Goal: Communication & Community: Answer question/provide support

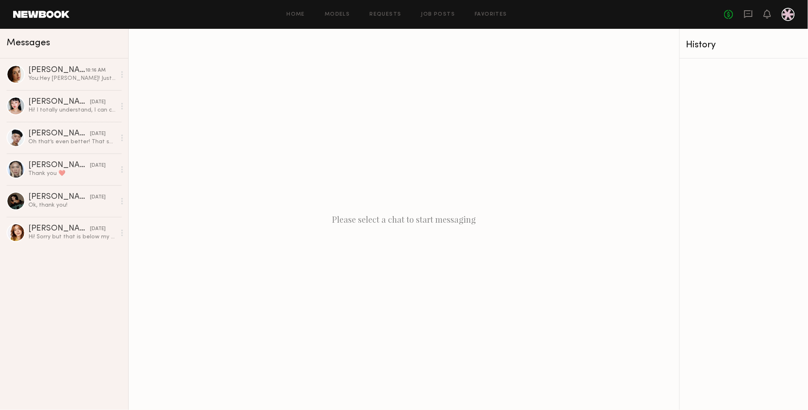
click at [44, 299] on div "[PERSON_NAME] 10:16 AM You: Hey [PERSON_NAME]! Just wanted to check in with ful…" at bounding box center [64, 233] width 128 height 351
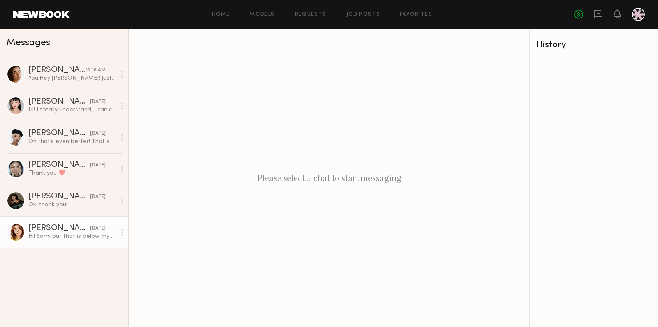
click at [87, 234] on div "Hi! Sorry but that is below my rate." at bounding box center [72, 237] width 88 height 8
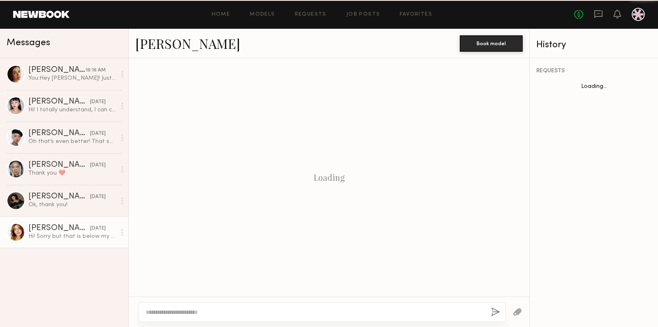
scroll to position [167, 0]
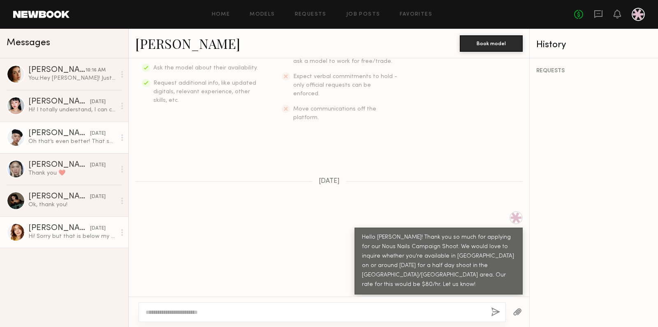
click at [46, 145] on div "Oh that’s even better! That sounds great! [EMAIL_ADDRESS][DOMAIN_NAME] 76055349…" at bounding box center [72, 142] width 88 height 8
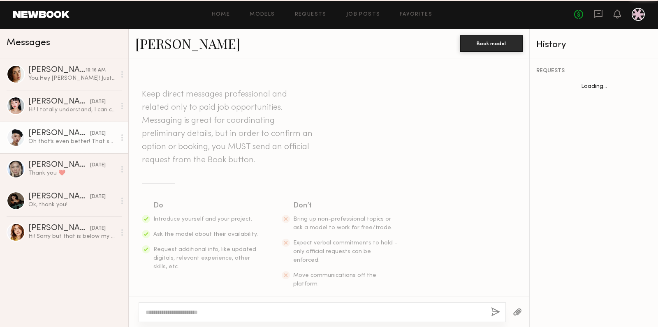
scroll to position [762, 0]
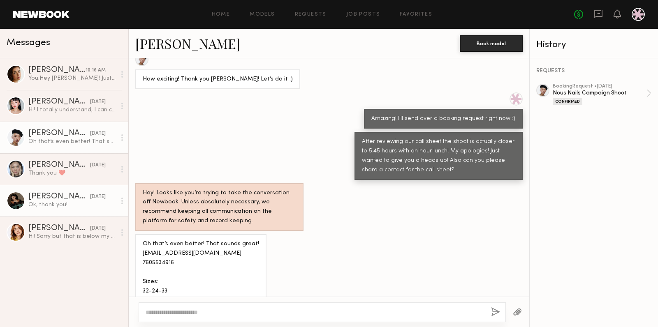
click at [67, 208] on div "Ok, thank you!" at bounding box center [72, 205] width 88 height 8
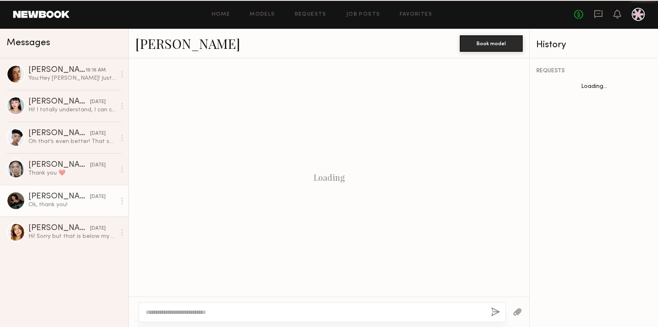
scroll to position [430, 0]
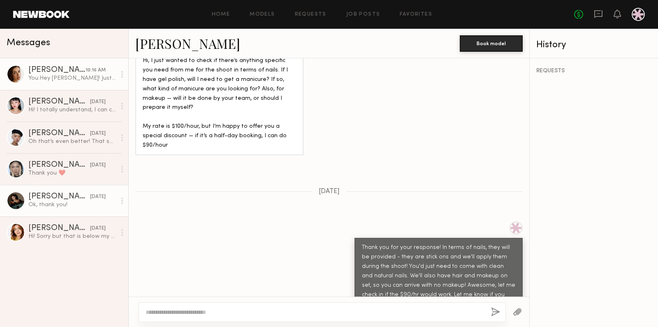
click at [70, 82] on link "[PERSON_NAME] 10:16 AM You: Hey [PERSON_NAME]! Just wanted to check in with ful…" at bounding box center [64, 74] width 128 height 32
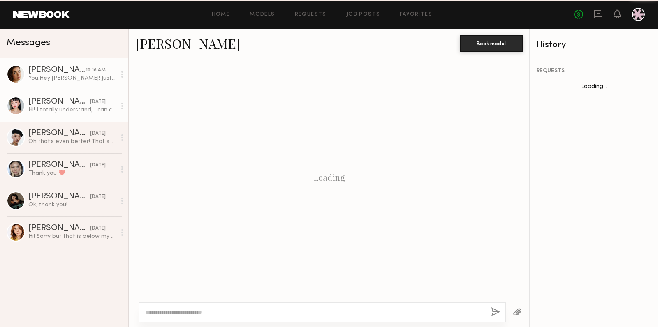
scroll to position [677, 0]
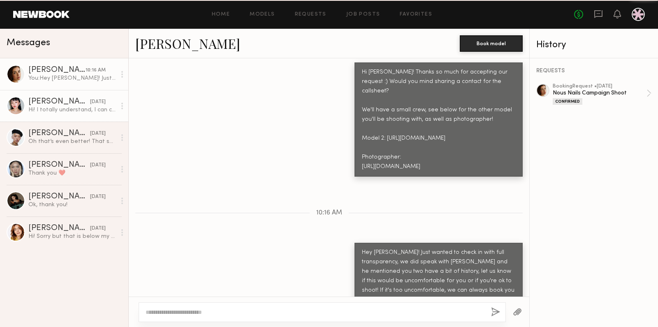
click at [67, 97] on link "[PERSON_NAME] [DATE] Hi! I totally understand, I can cover my flight for this p…" at bounding box center [64, 106] width 128 height 32
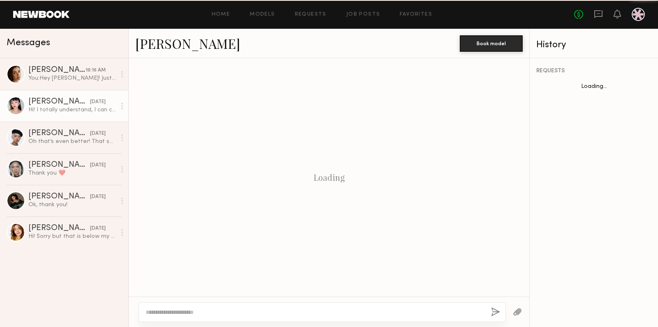
scroll to position [782, 0]
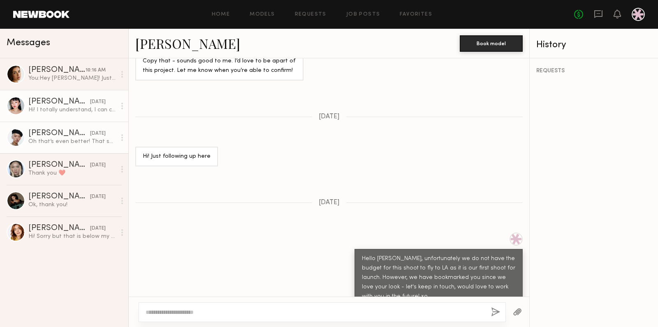
click at [35, 128] on link "[PERSON_NAME] [DATE] Oh that’s even better! That sounds great! [EMAIL_ADDRESS][…" at bounding box center [64, 138] width 128 height 32
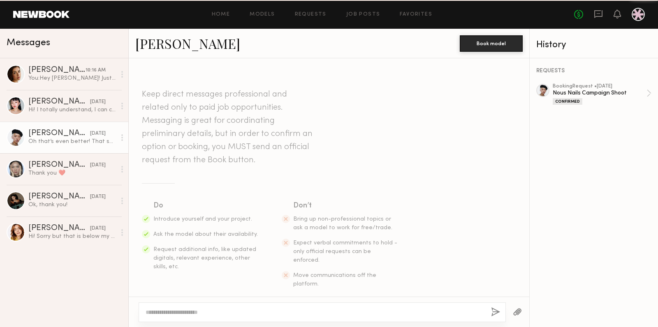
scroll to position [762, 0]
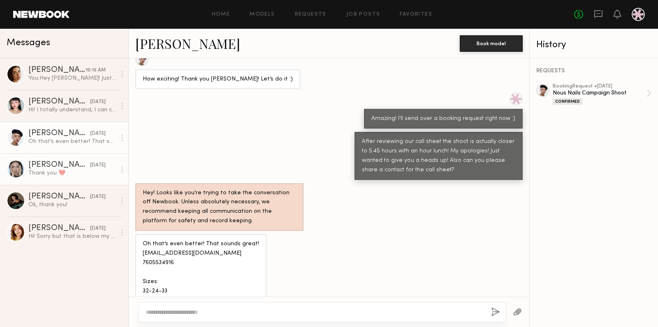
click at [46, 160] on link "[PERSON_NAME] [DATE] Thank you ❤️" at bounding box center [64, 169] width 128 height 32
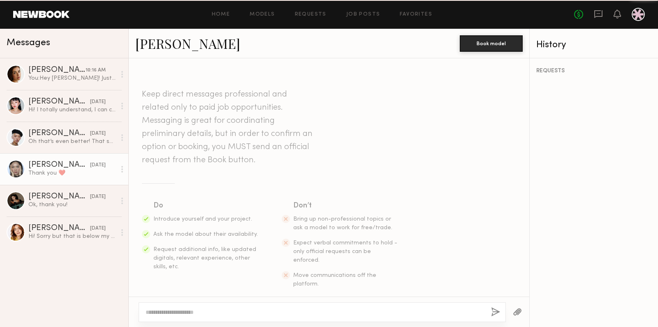
scroll to position [364, 0]
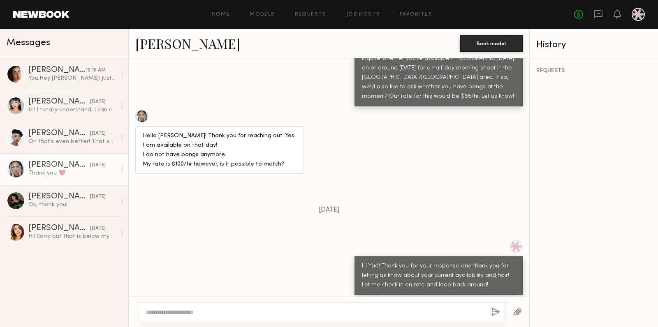
click at [263, 243] on div "Hi Yae! Thank you for your response and thank you for letting us know about you…" at bounding box center [329, 267] width 400 height 55
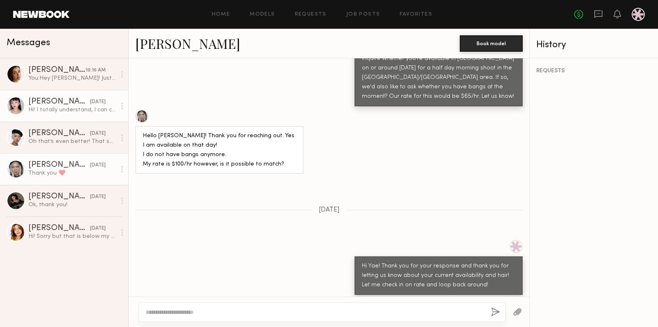
click at [69, 106] on div "[PERSON_NAME]" at bounding box center [59, 102] width 62 height 8
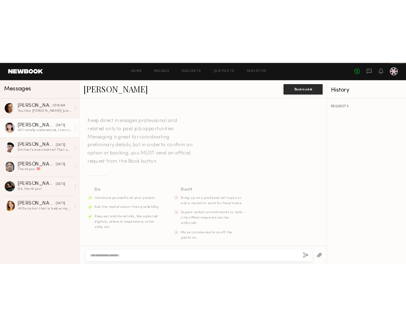
scroll to position [782, 0]
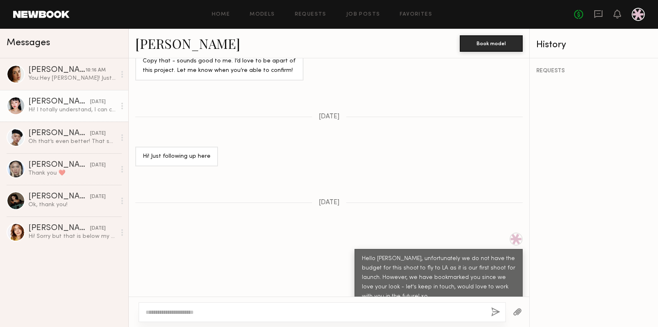
click at [38, 277] on div "[PERSON_NAME] 10:16 AM You: Hey [PERSON_NAME]! Just wanted to check in with ful…" at bounding box center [64, 192] width 128 height 269
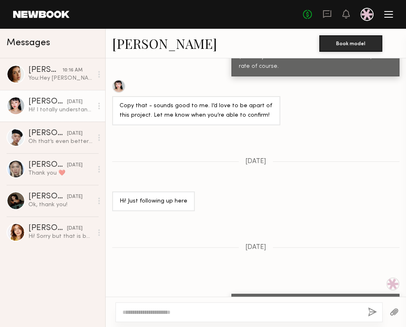
scroll to position [827, 0]
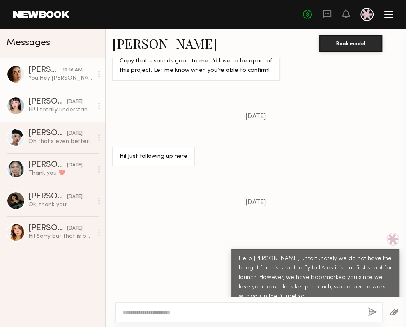
click at [62, 75] on div "You: Hey [PERSON_NAME]! Just wanted to check in with full transparency, we did …" at bounding box center [60, 78] width 65 height 8
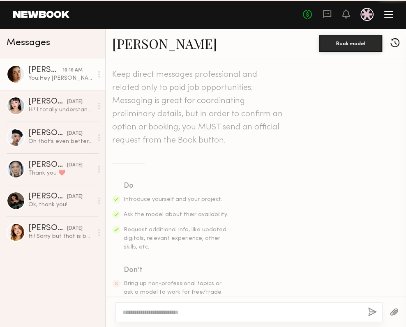
scroll to position [722, 0]
